Goal: Entertainment & Leisure: Consume media (video, audio)

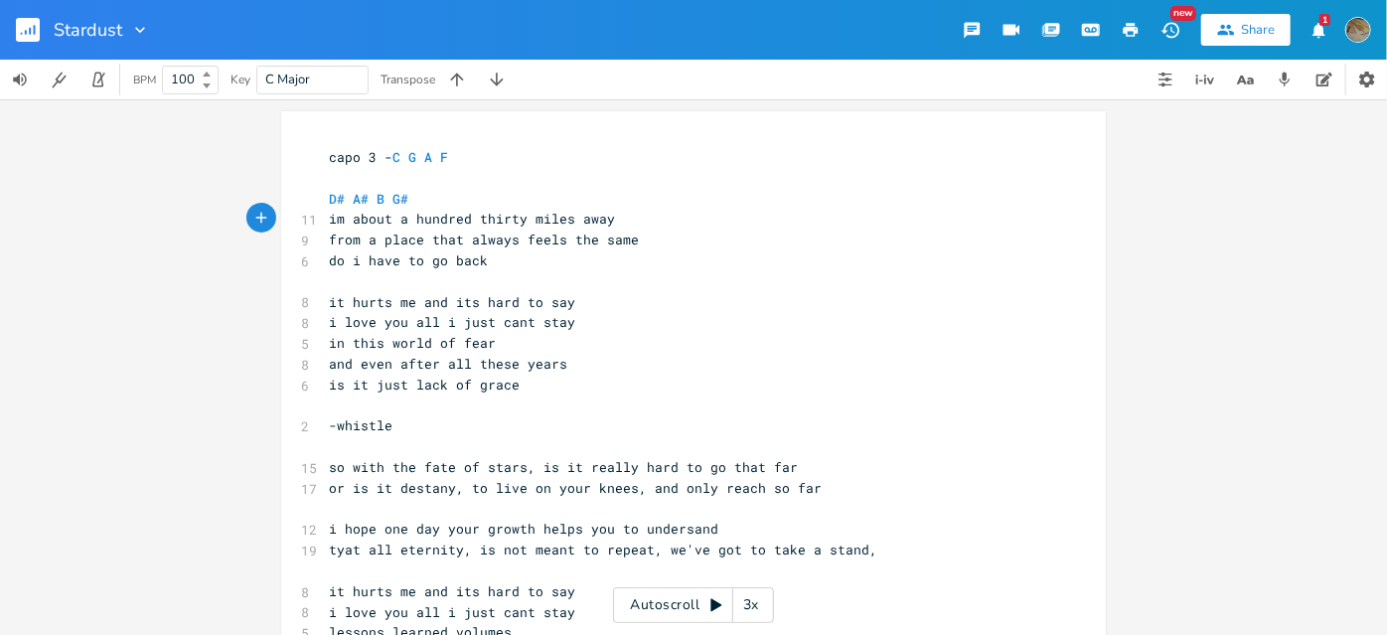
scroll to position [0, 24]
click at [339, 196] on span "D# A# B G#" at bounding box center [368, 199] width 79 height 18
type textarea "E"
click at [352, 261] on li "Em" at bounding box center [354, 261] width 60 height 21
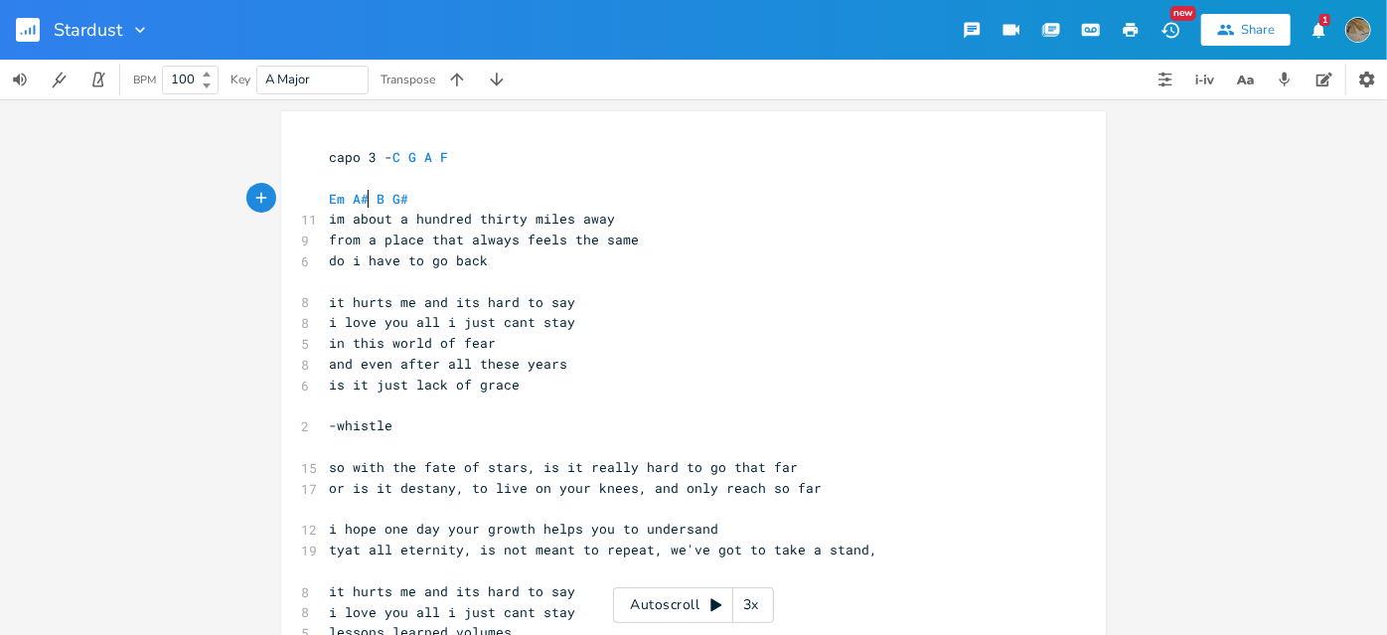
click at [366, 195] on span "Em A# B G#" at bounding box center [368, 199] width 79 height 18
type textarea "b"
click at [363, 259] on li "Bm" at bounding box center [378, 261] width 60 height 21
click at [379, 196] on span "Em Bm B G#" at bounding box center [368, 199] width 79 height 18
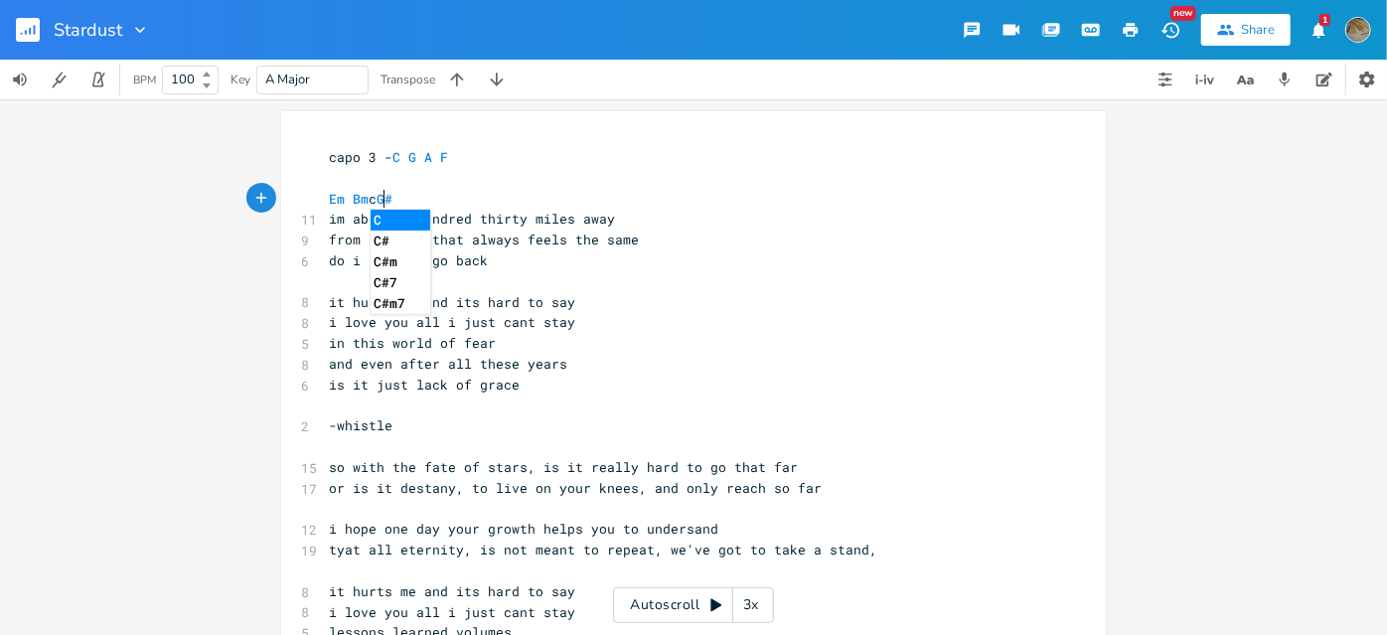
type textarea "c"
click at [383, 219] on li "C" at bounding box center [401, 220] width 60 height 21
drag, startPoint x: 401, startPoint y: 195, endPoint x: 414, endPoint y: 214, distance: 22.9
click at [401, 196] on pre "Em Bm C G#" at bounding box center [683, 199] width 717 height 21
type textarea "f"
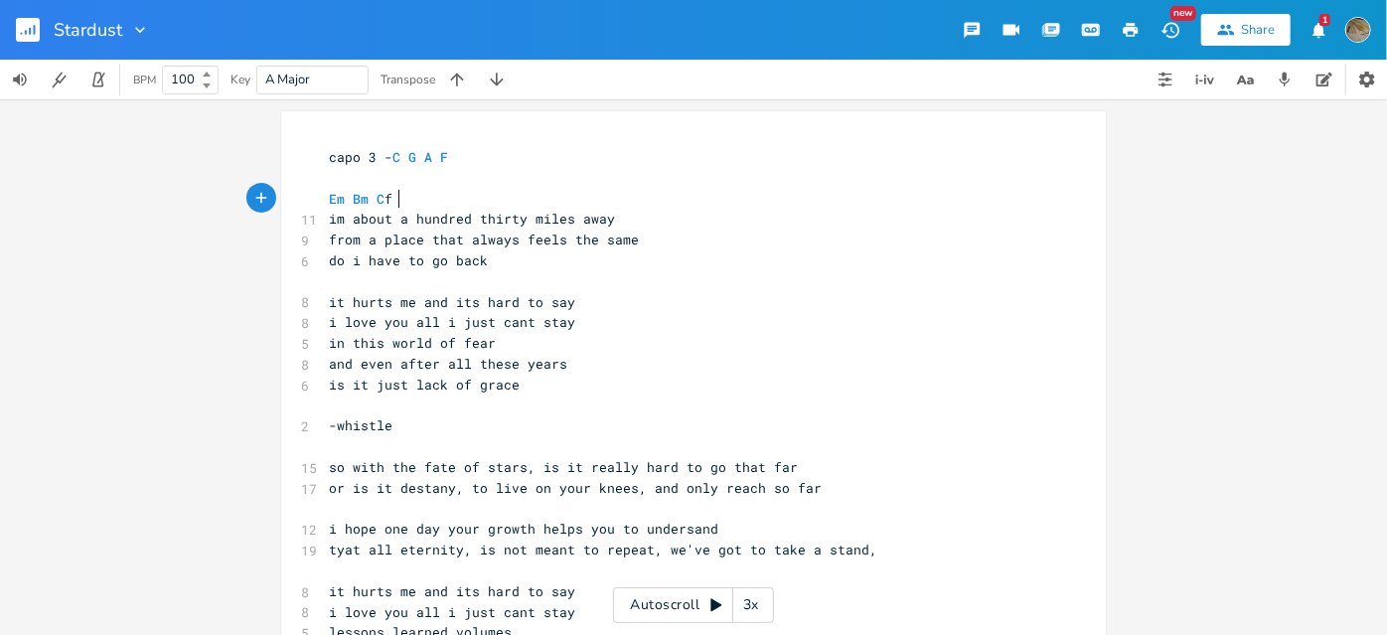
scroll to position [0, 4]
click at [341, 197] on span "Em Bm C f" at bounding box center [361, 199] width 64 height 18
type textarea "b"
click at [352, 218] on li "Eb" at bounding box center [354, 220] width 60 height 21
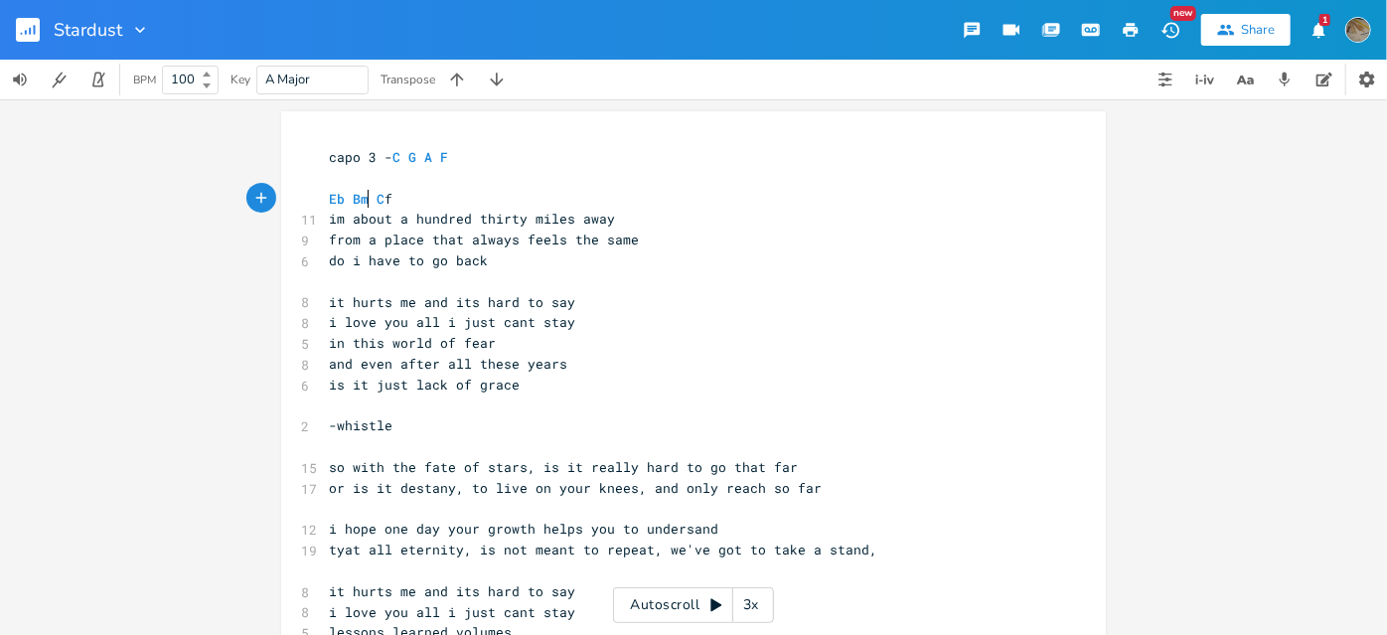
click at [363, 196] on span "Eb Bm C f" at bounding box center [361, 199] width 64 height 18
type textarea "b"
click at [397, 193] on pre "Eb Bb C f" at bounding box center [683, 199] width 717 height 21
type textarea "a"
click at [421, 236] on li "Ab" at bounding box center [416, 240] width 60 height 21
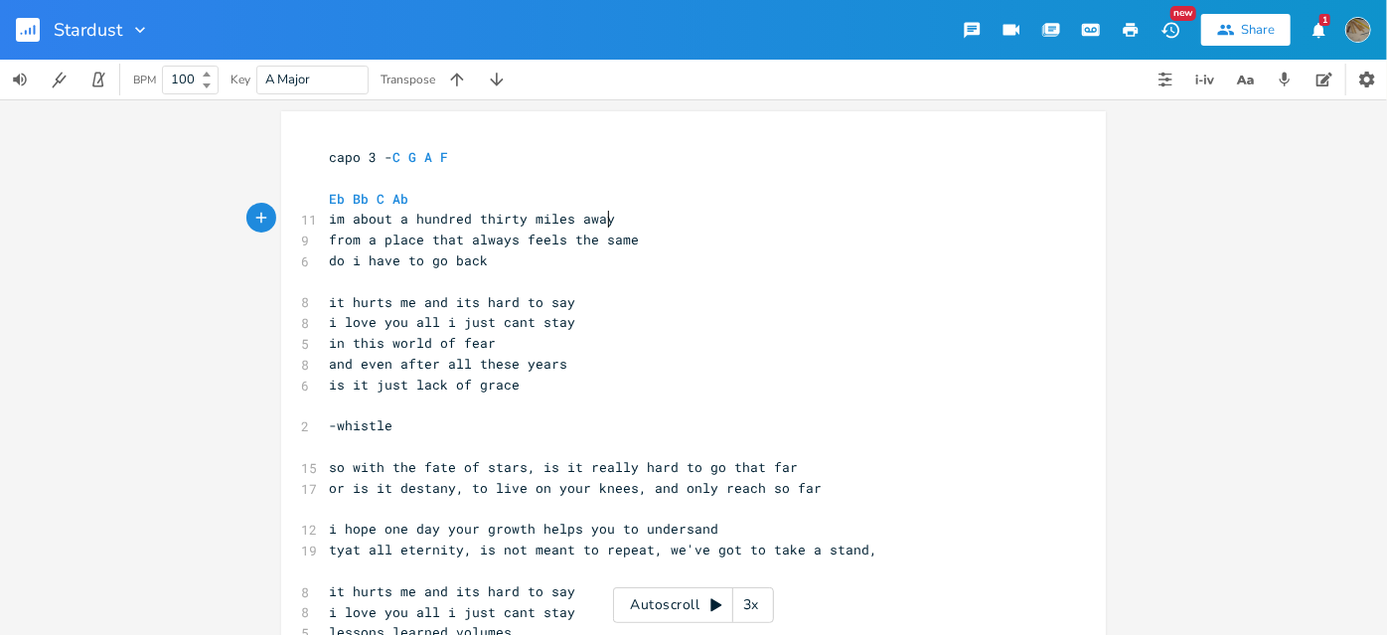
click at [603, 216] on pre "im about a hundred thirty miles away" at bounding box center [683, 219] width 717 height 21
click at [633, 242] on pre "from a place that always feels the same" at bounding box center [683, 239] width 717 height 21
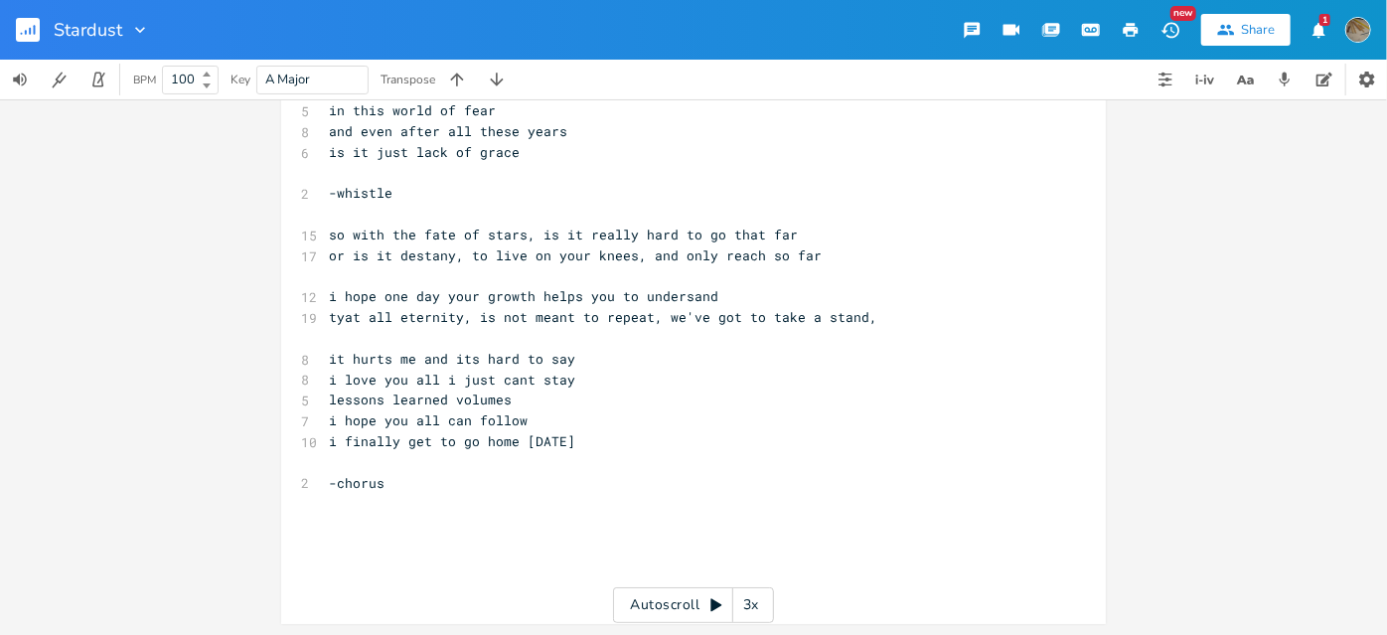
scroll to position [0, 0]
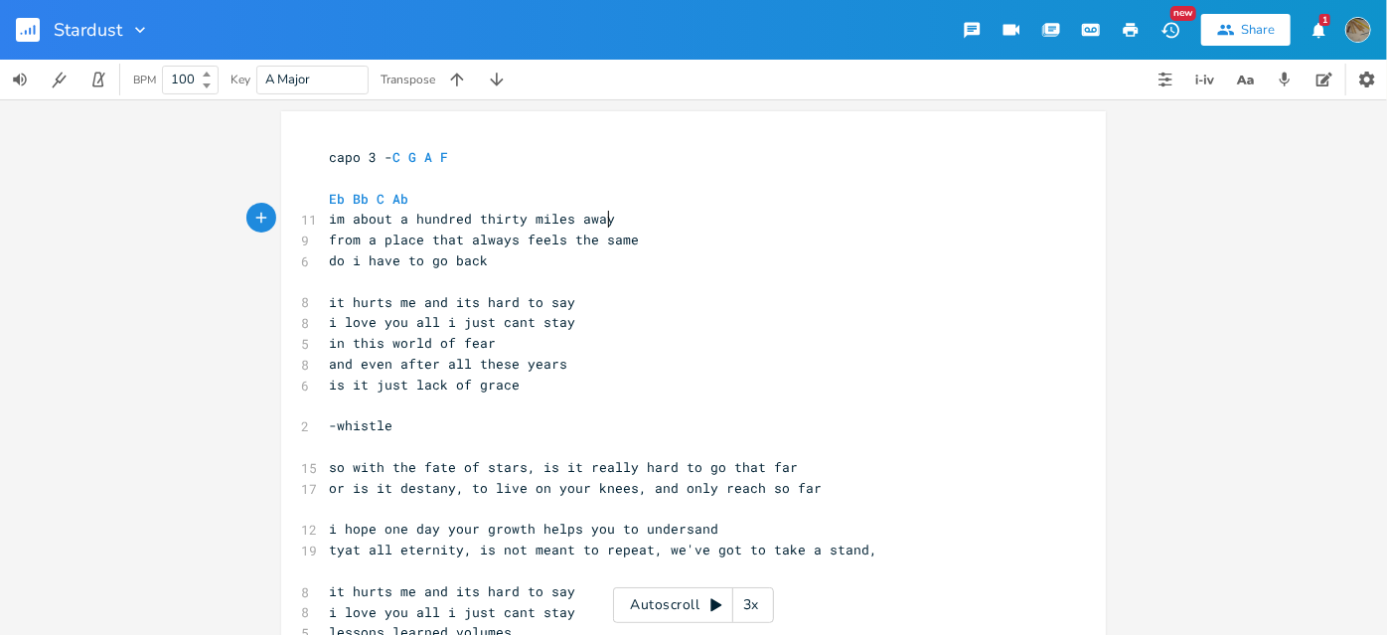
click at [609, 224] on pre "im about a hundred thirty miles away" at bounding box center [683, 219] width 717 height 21
click at [630, 238] on pre "from a place that always feels the same" at bounding box center [683, 239] width 717 height 21
click at [606, 218] on pre "im about a hundred thirty miles away" at bounding box center [683, 219] width 717 height 21
click at [497, 256] on pre "do i have to go back" at bounding box center [683, 260] width 717 height 21
click at [29, 33] on icon "button" at bounding box center [30, 31] width 2 height 7
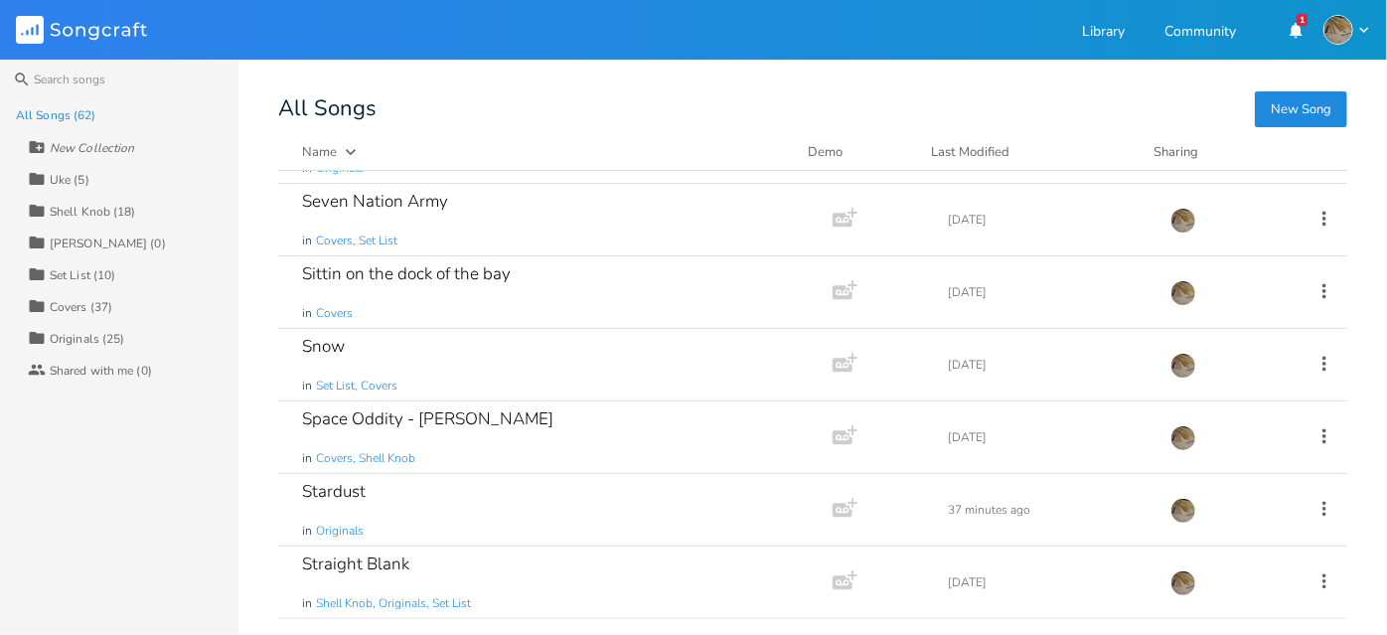
scroll to position [2980, 0]
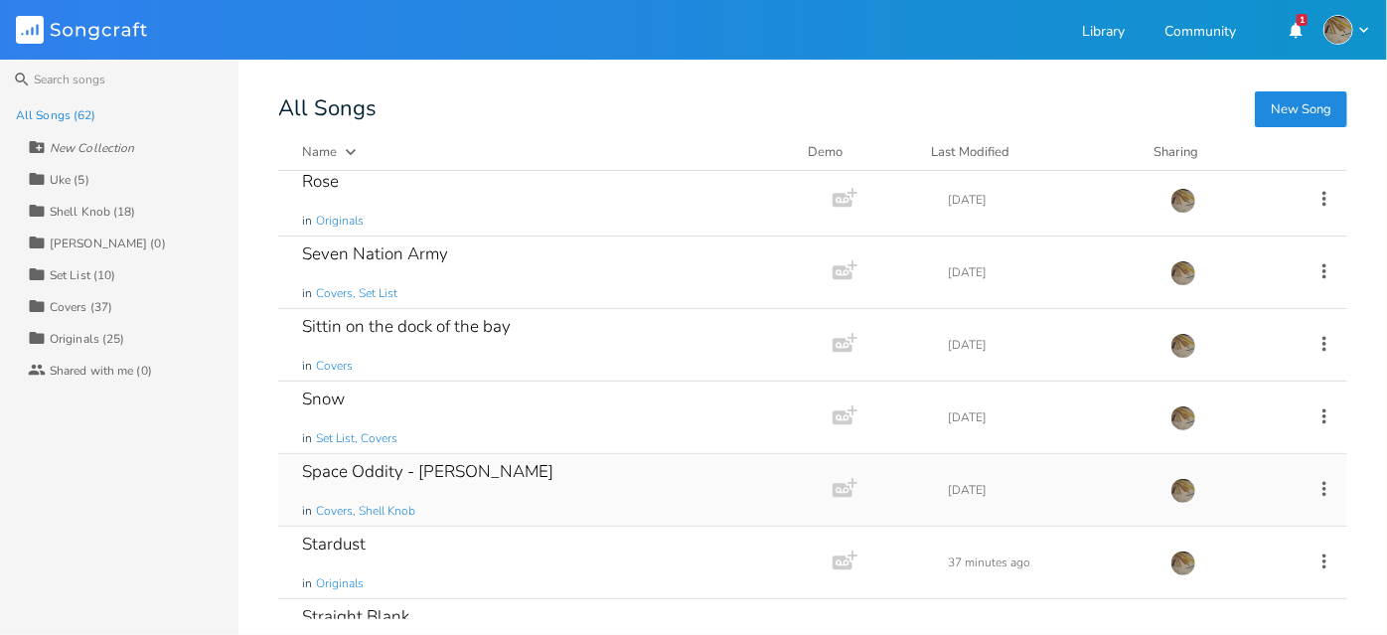
click at [550, 454] on div "Space Oddity - [PERSON_NAME] in Covers, Shell Knob" at bounding box center [551, 490] width 499 height 72
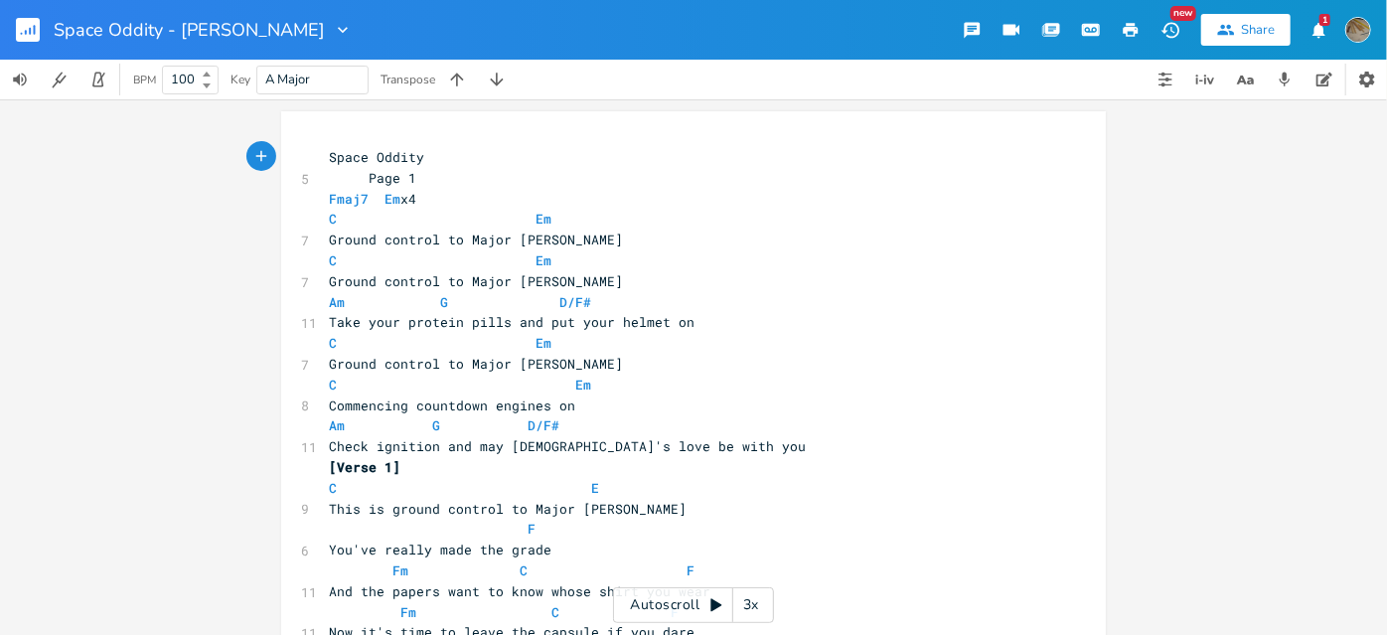
click at [715, 606] on icon at bounding box center [715, 605] width 11 height 13
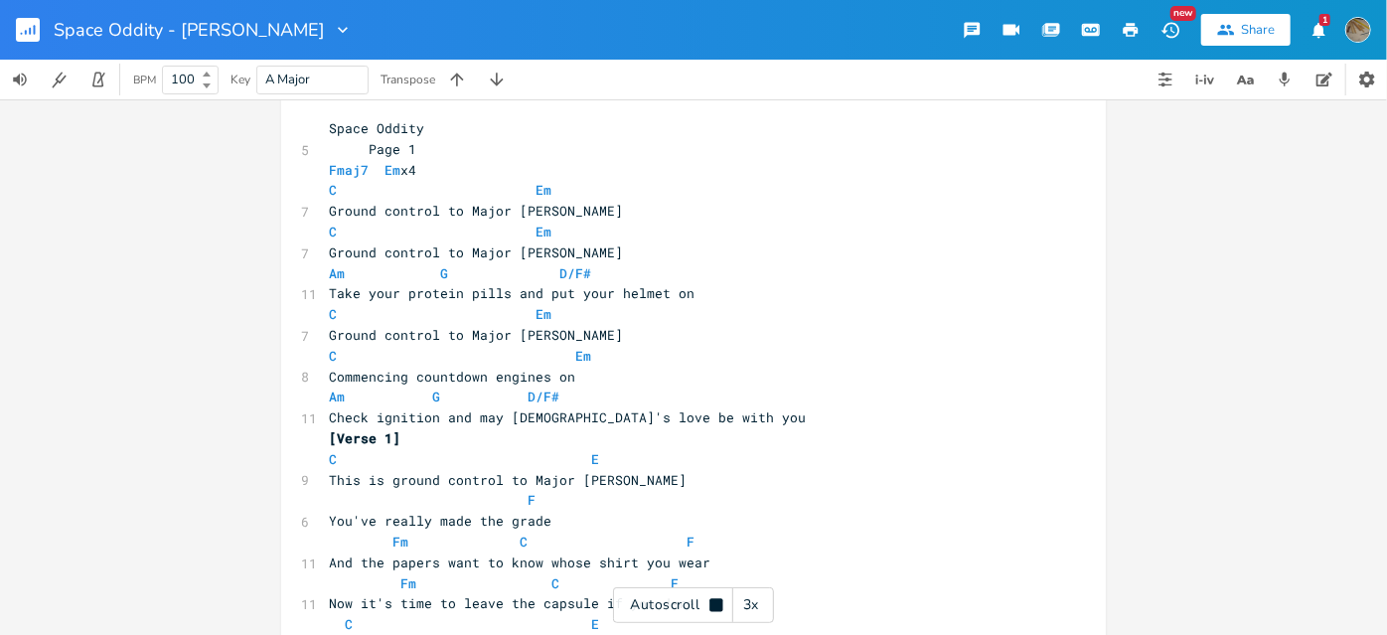
click at [747, 604] on div "3x" at bounding box center [751, 605] width 36 height 36
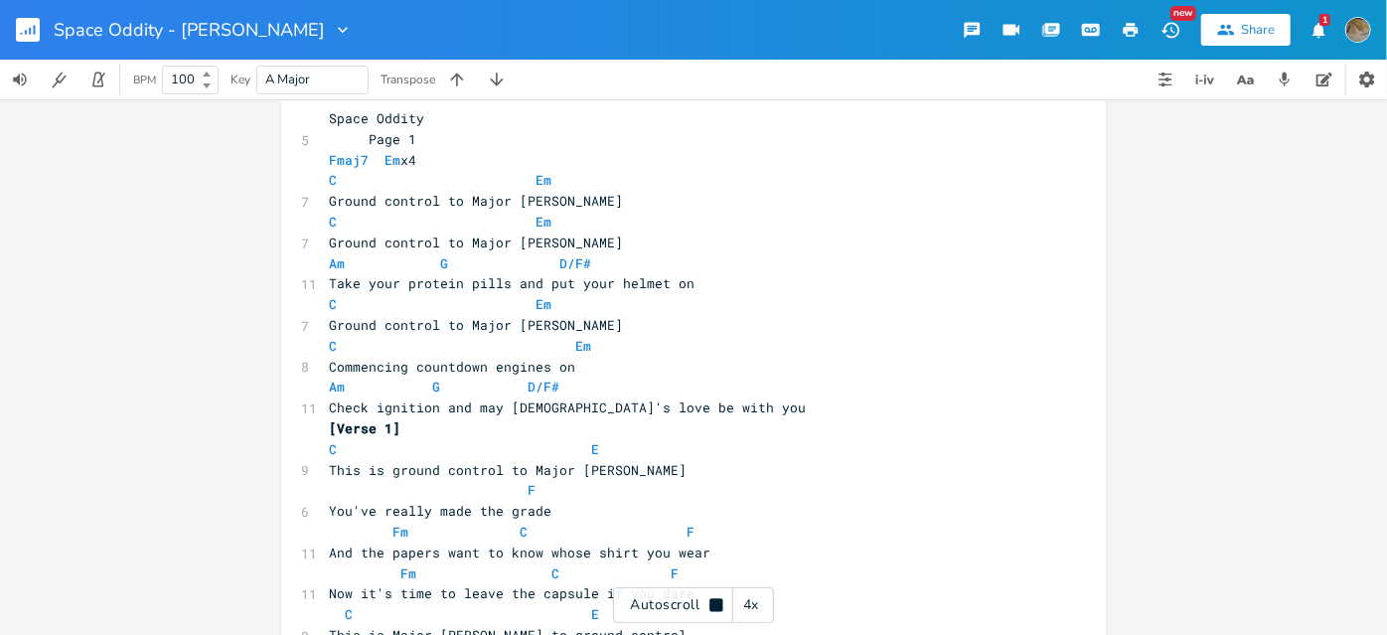
click at [747, 606] on div "4x" at bounding box center [751, 605] width 36 height 36
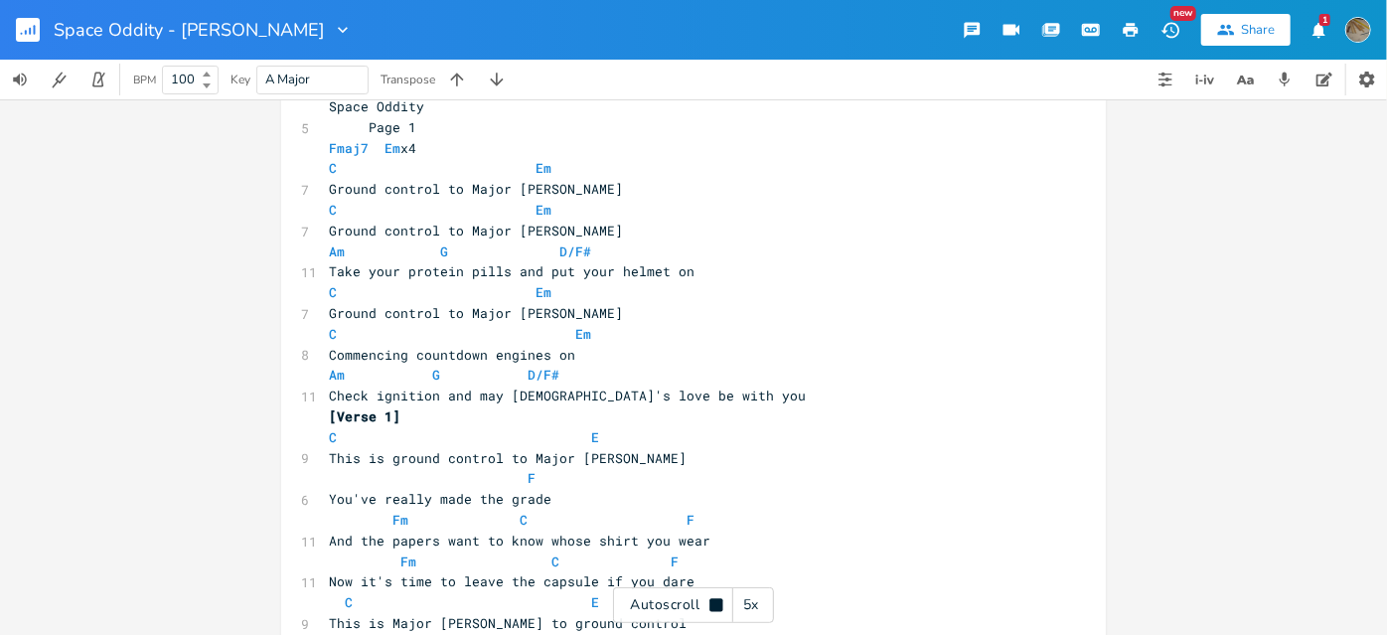
click at [747, 606] on div "5x" at bounding box center [751, 605] width 36 height 36
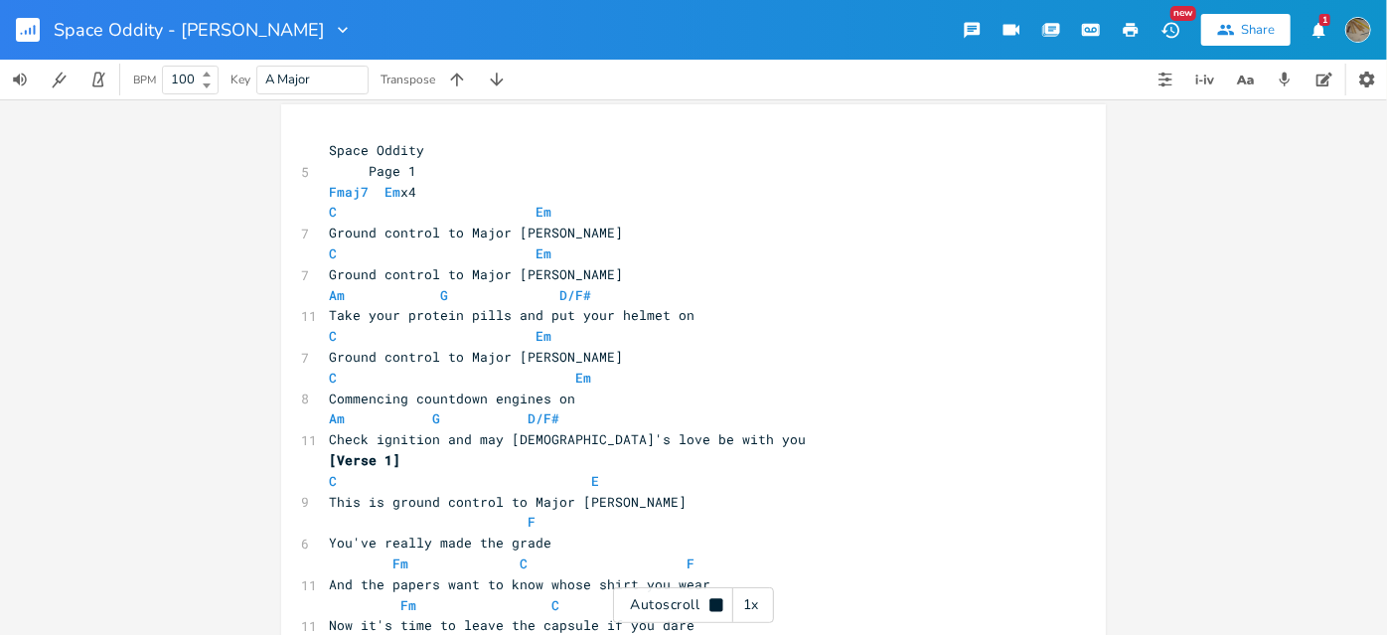
click at [751, 601] on div "1x" at bounding box center [751, 605] width 36 height 36
click at [721, 605] on icon at bounding box center [716, 605] width 16 height 16
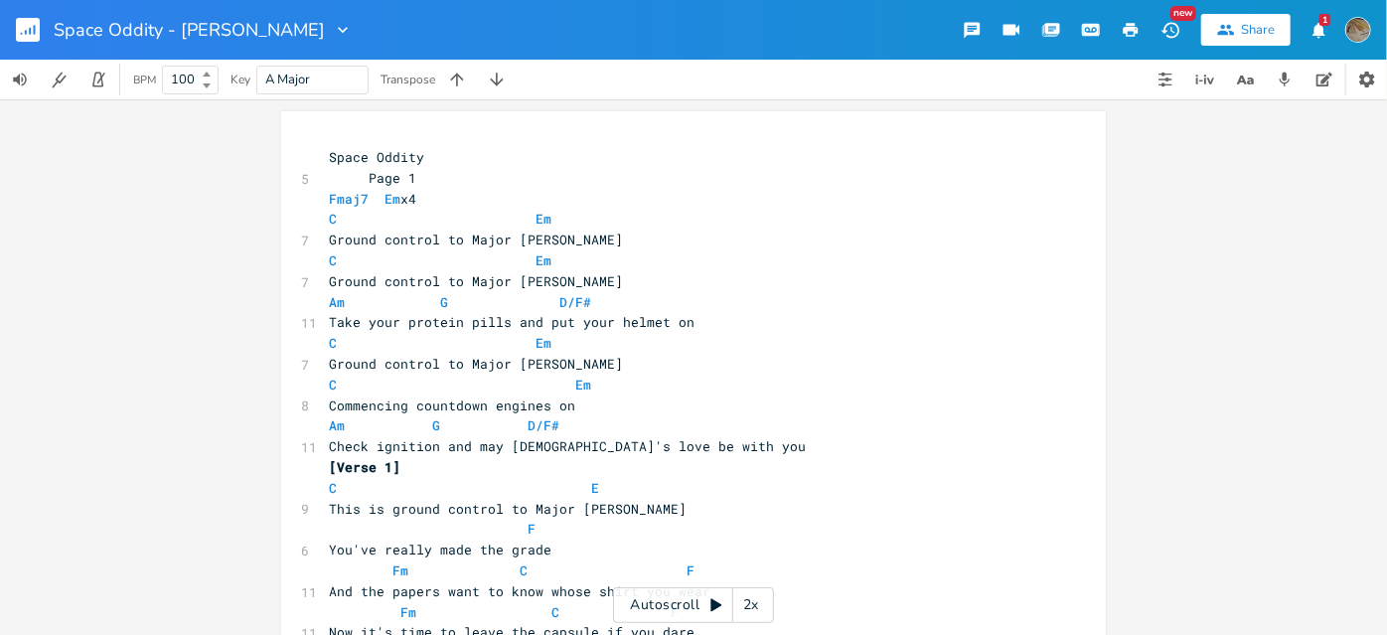
click at [140, 230] on div "xxxxxxxxxx 5 Space Oddity Page 1 Fmaj7 Em x4 C Em 7 Ground control to Major [PE…" at bounding box center [693, 366] width 1387 height 535
click at [710, 615] on div "Autoscroll 2x" at bounding box center [693, 605] width 161 height 36
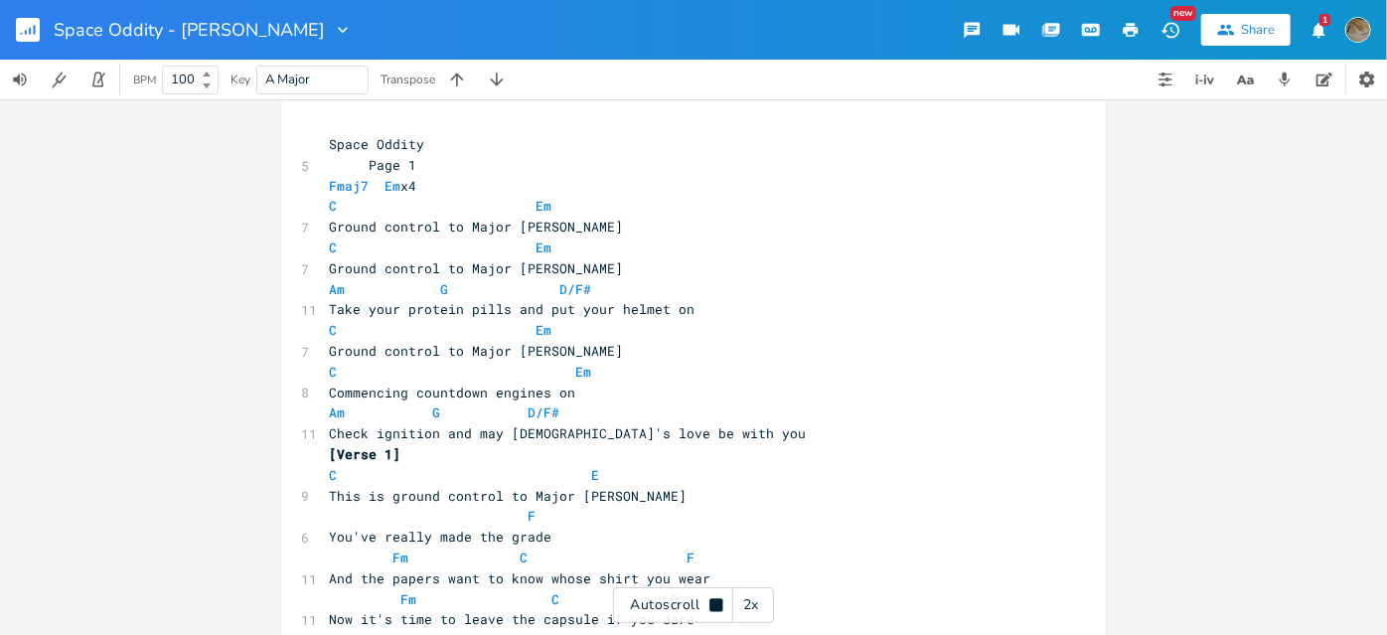
scroll to position [13, 0]
click at [715, 617] on div "Autoscroll 2x" at bounding box center [693, 605] width 161 height 36
click at [656, 576] on span "And the papers want to know whose shirt you wear" at bounding box center [519, 578] width 381 height 18
click at [716, 606] on icon at bounding box center [715, 605] width 11 height 13
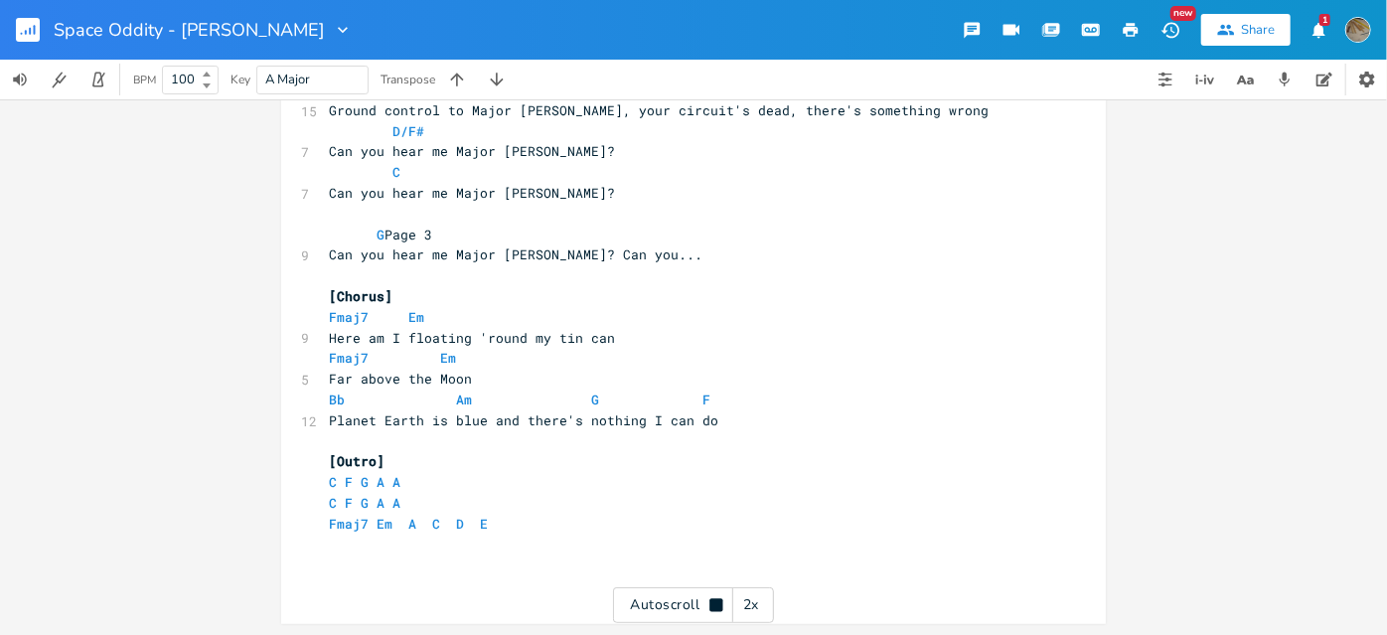
scroll to position [1184, 0]
click at [753, 598] on div "2x" at bounding box center [751, 605] width 36 height 36
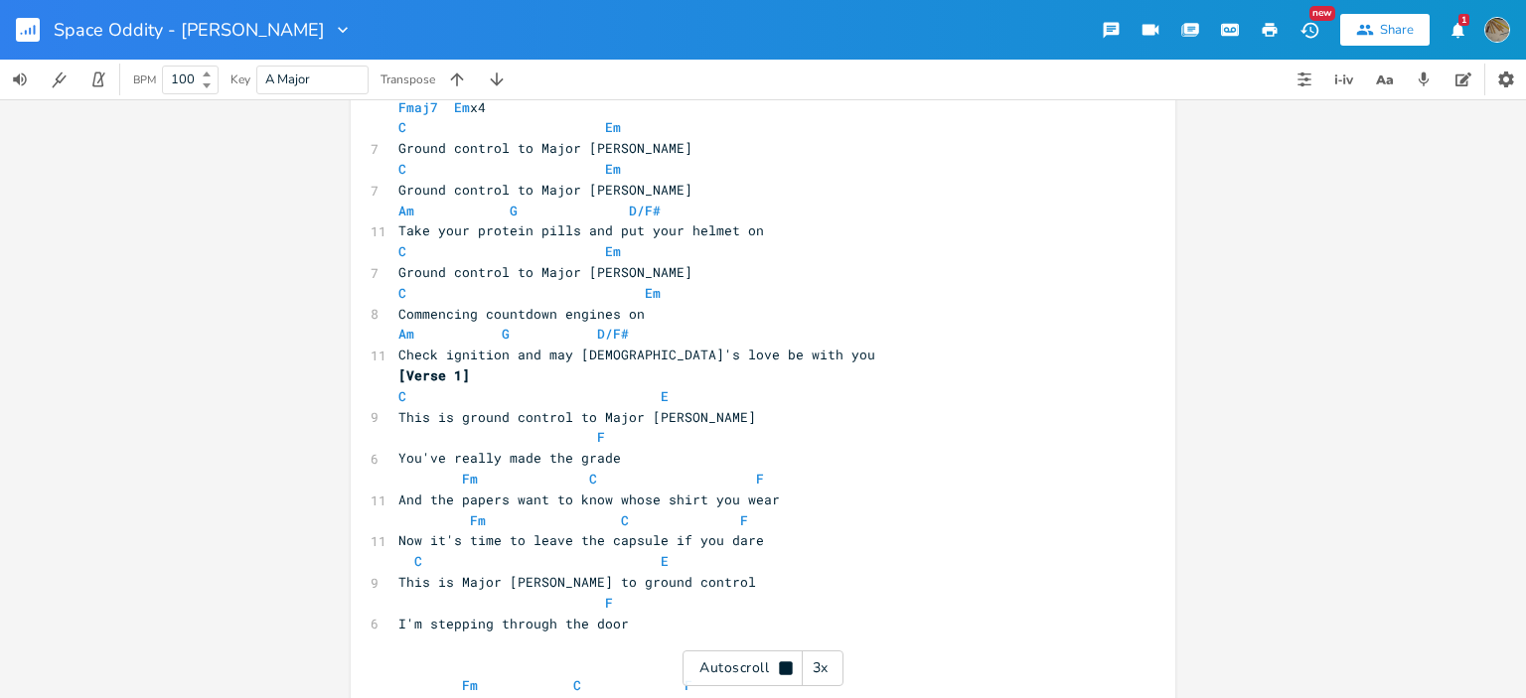
scroll to position [0, 0]
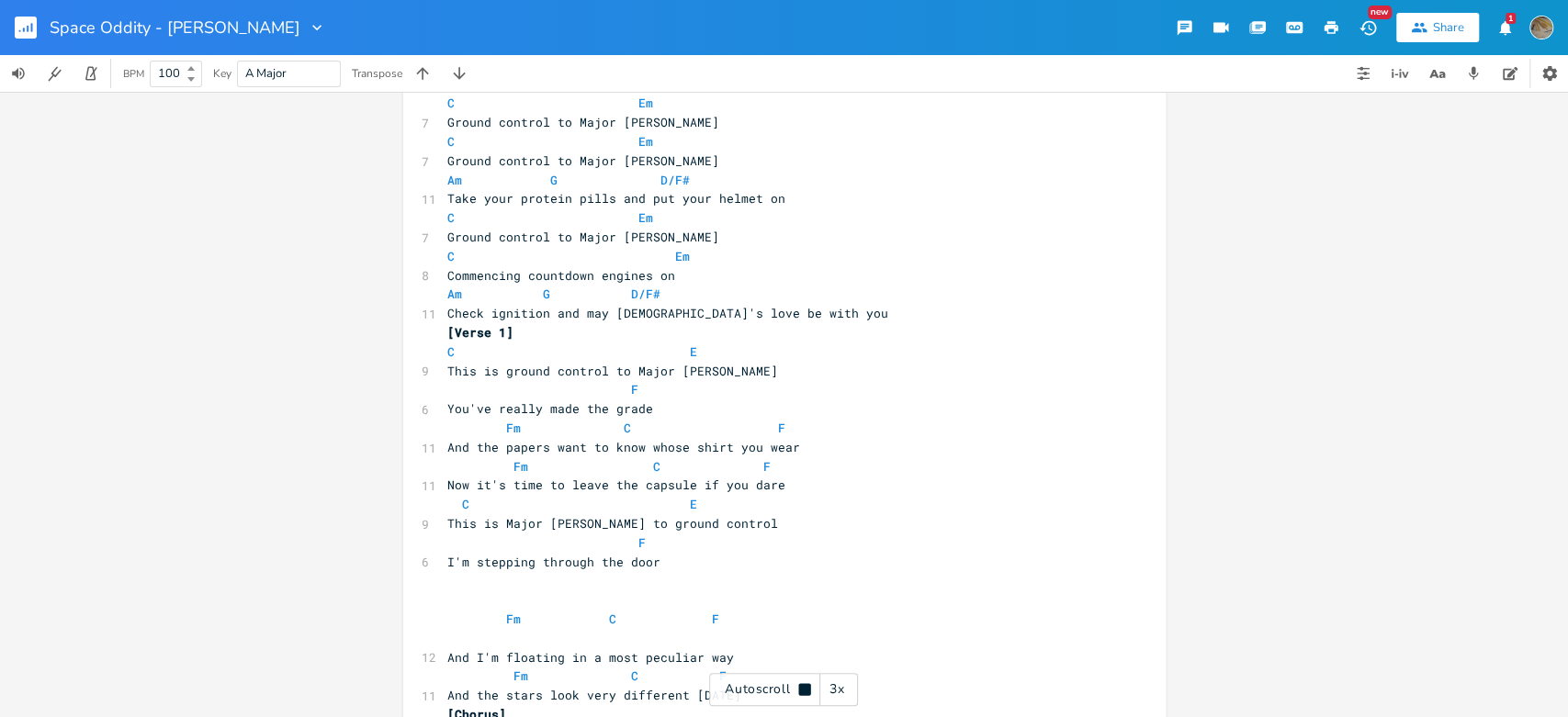
click at [838, 586] on div "3x" at bounding box center [837, 689] width 33 height 33
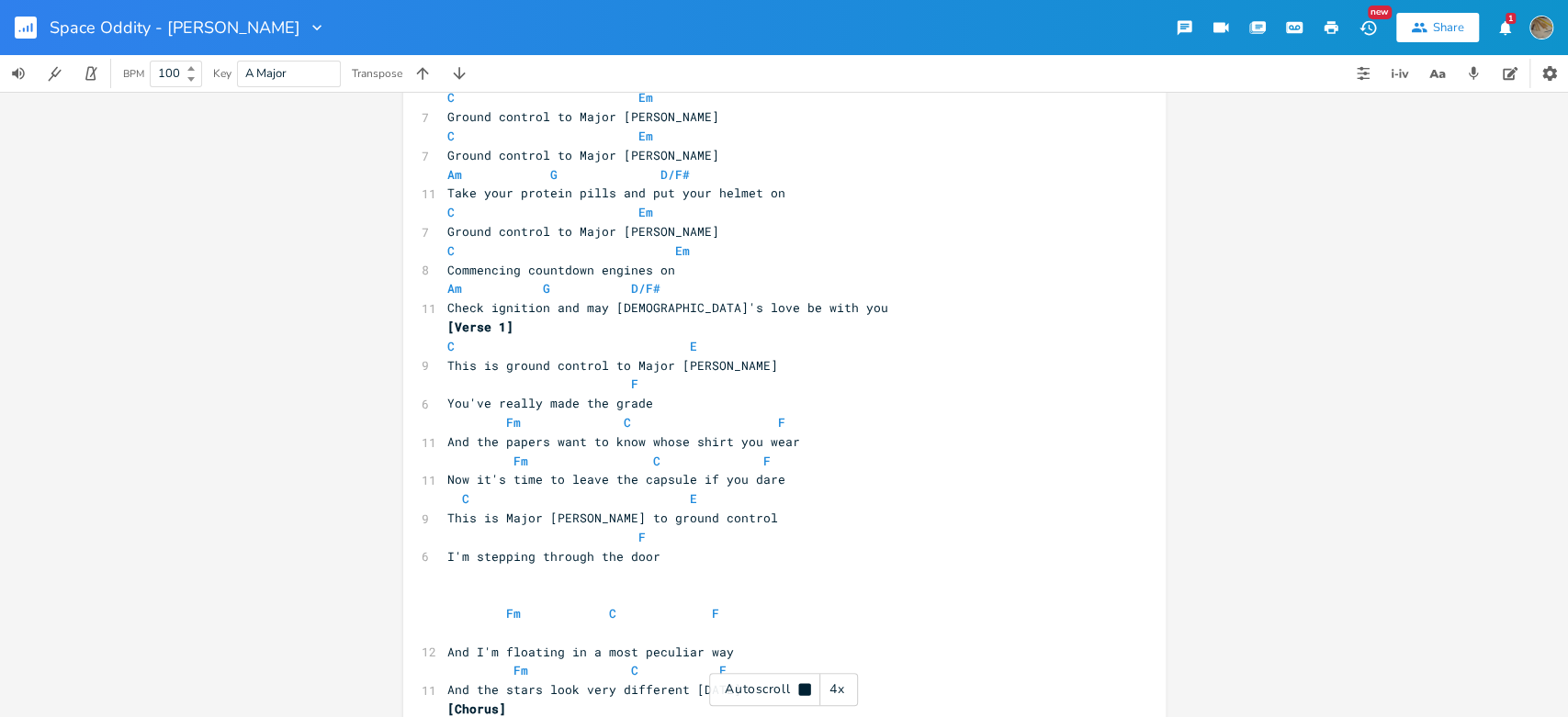
click at [838, 586] on div "4x" at bounding box center [837, 689] width 33 height 33
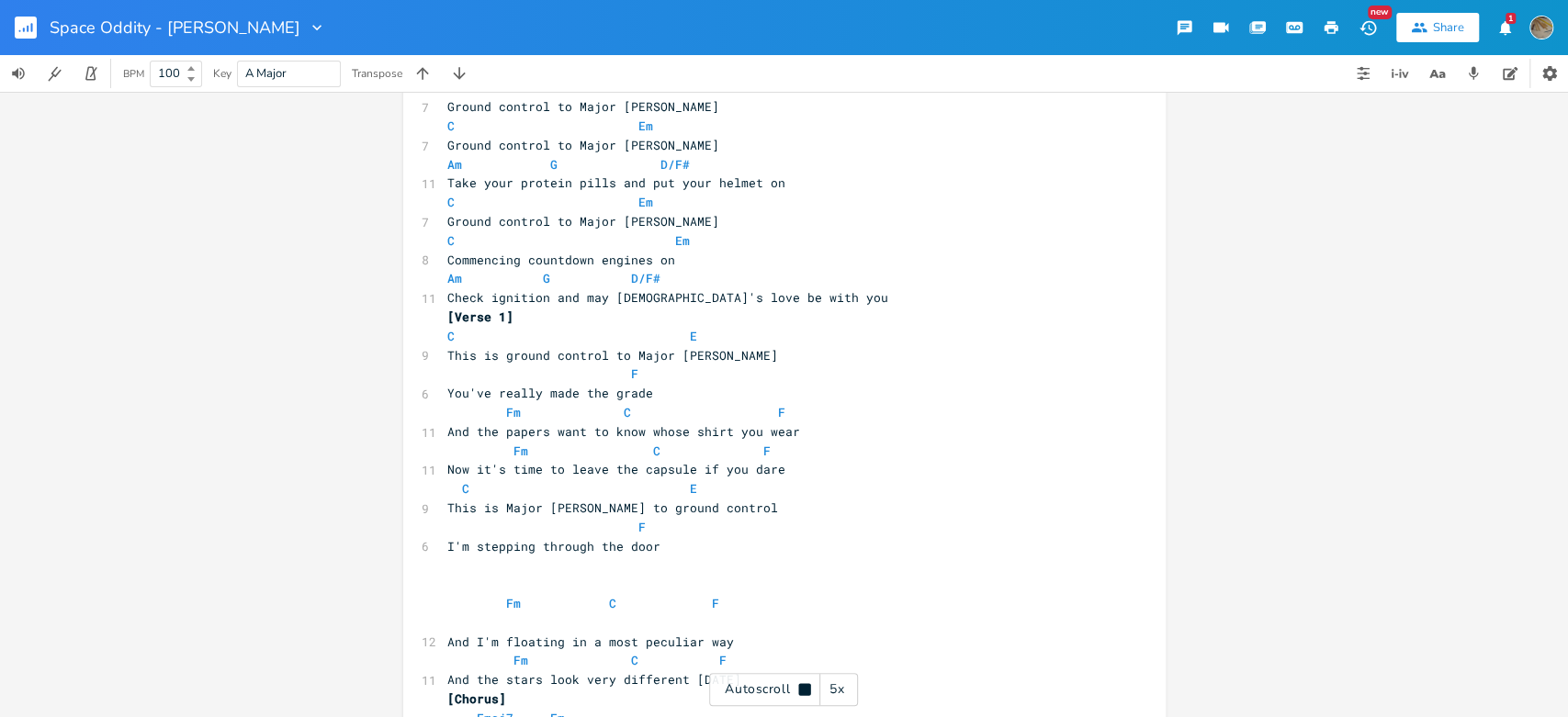
click at [838, 586] on div "5x" at bounding box center [837, 689] width 33 height 33
click at [838, 586] on div "1x" at bounding box center [837, 689] width 33 height 33
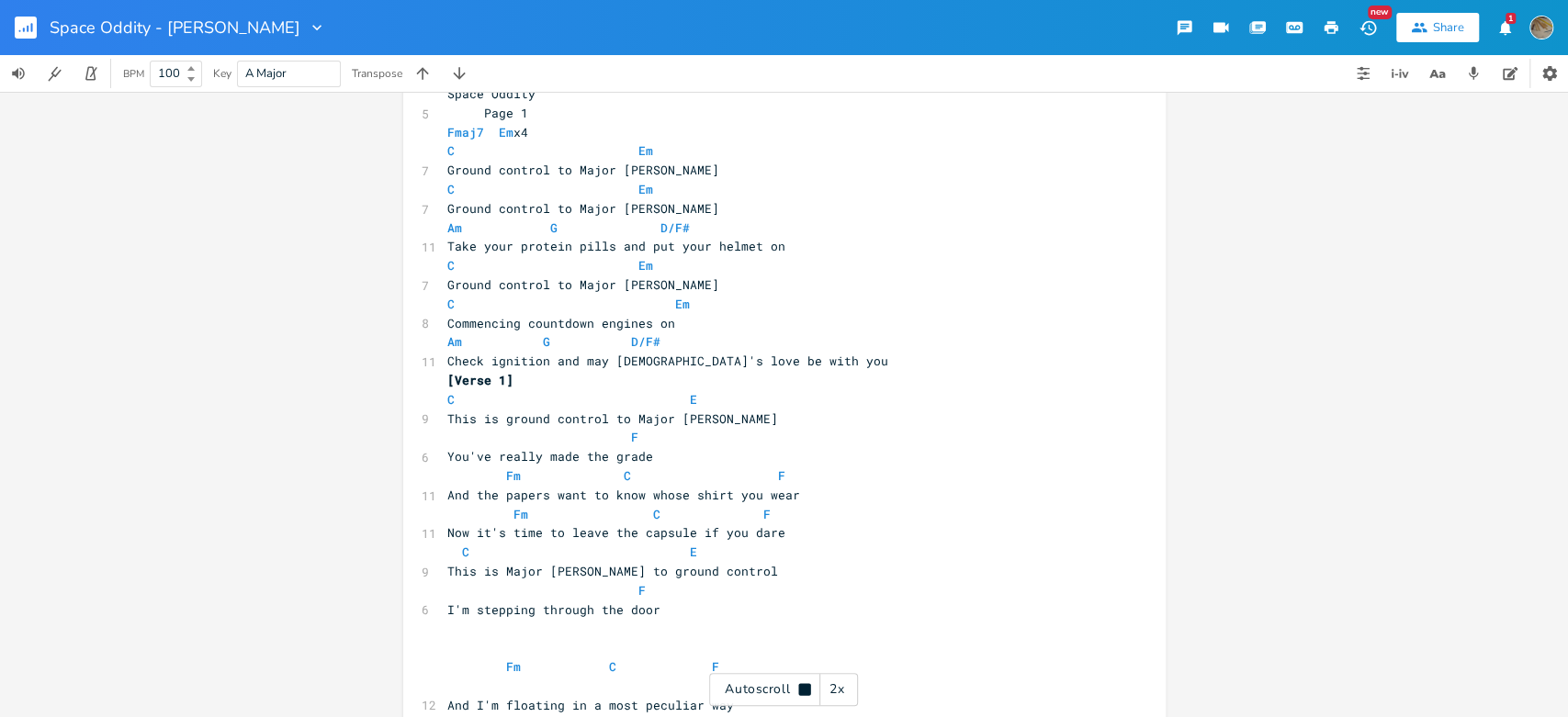
click at [806, 586] on icon at bounding box center [803, 688] width 12 height 12
click at [28, 38] on rect "button" at bounding box center [26, 28] width 22 height 22
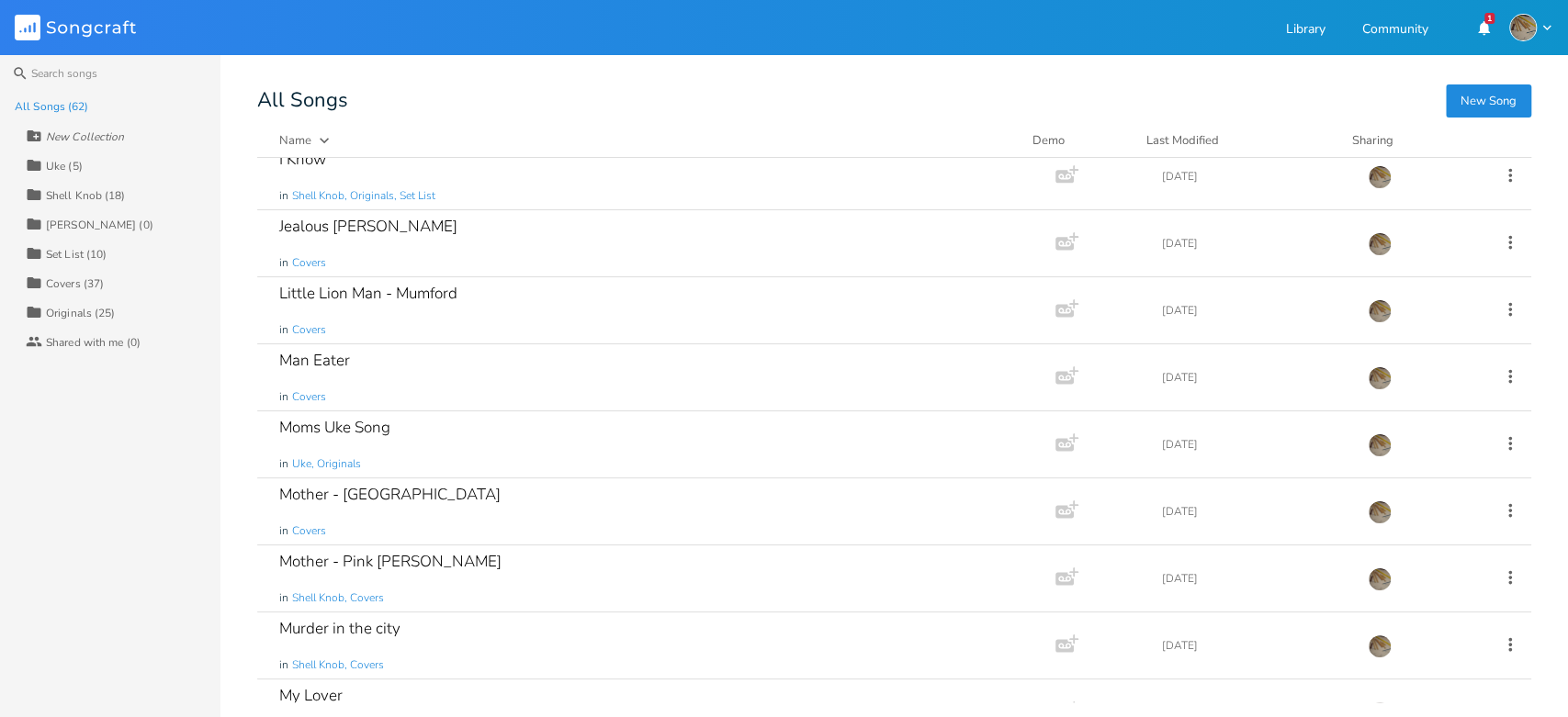
scroll to position [1631, 0]
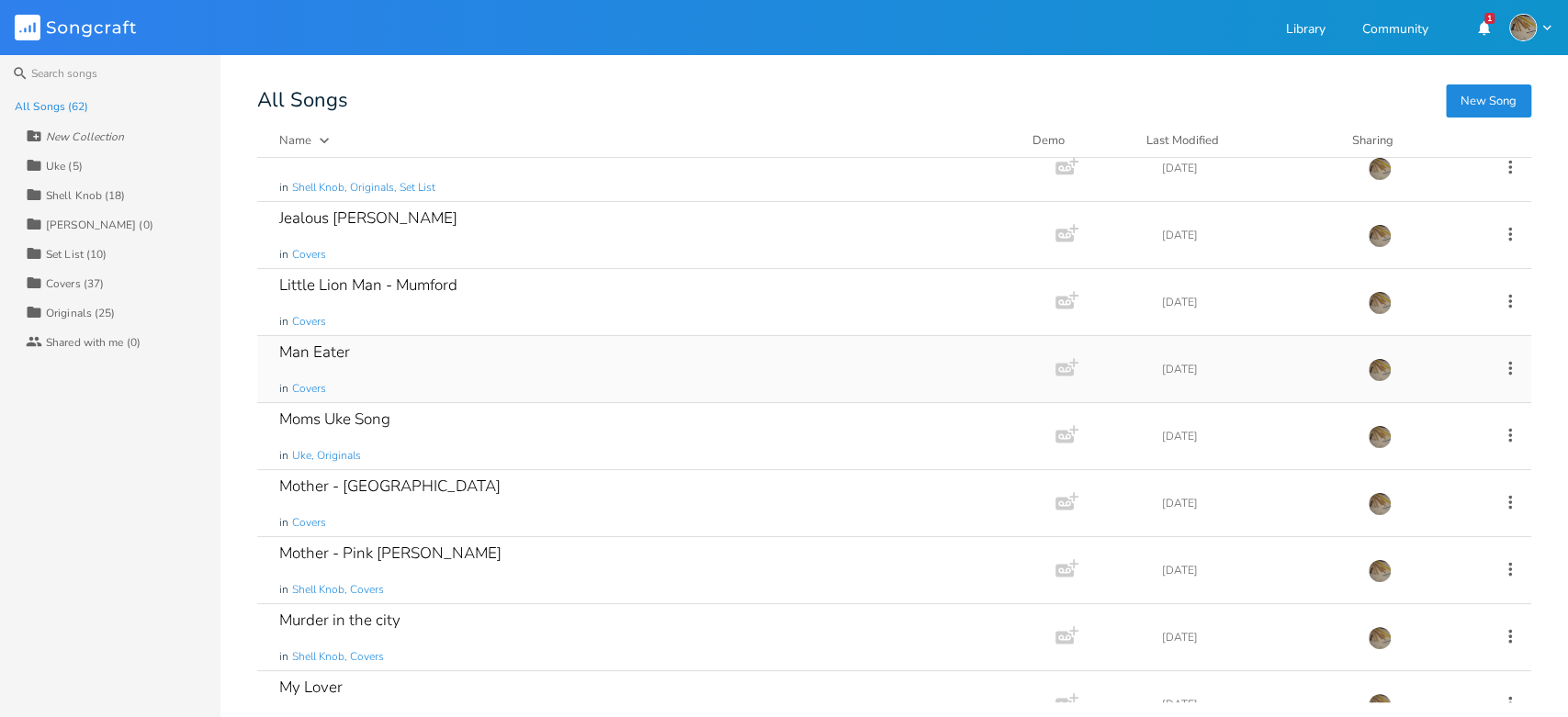
click at [467, 369] on div "Man Eater in Covers" at bounding box center [653, 370] width 747 height 67
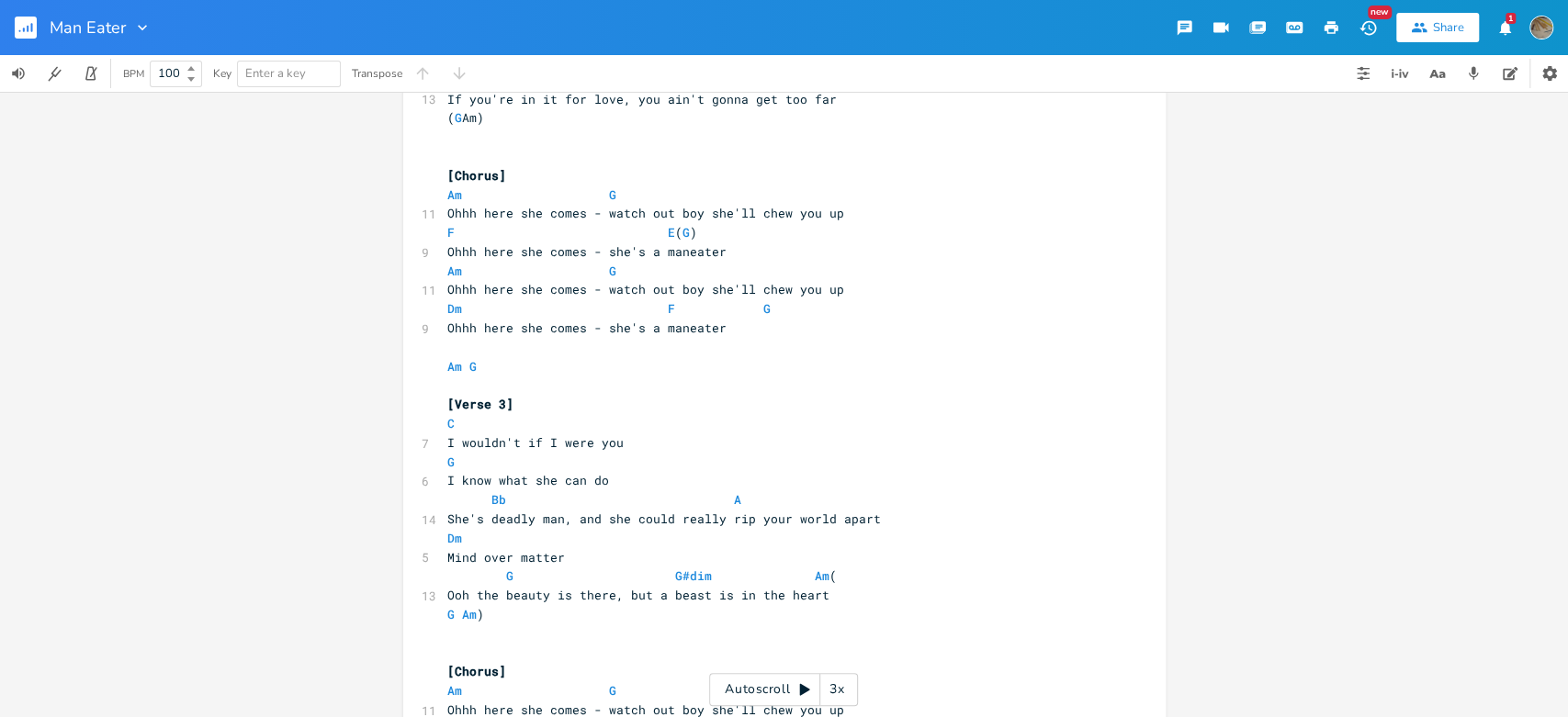
scroll to position [612, 0]
